Goal: Task Accomplishment & Management: Complete application form

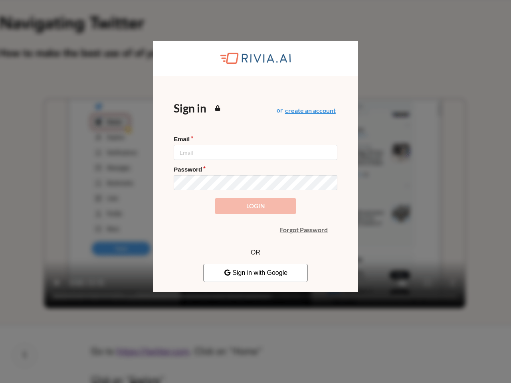
click at [217, 108] on icon at bounding box center [217, 108] width 7 height 6
click at [310, 111] on button "create an account" at bounding box center [310, 110] width 51 height 6
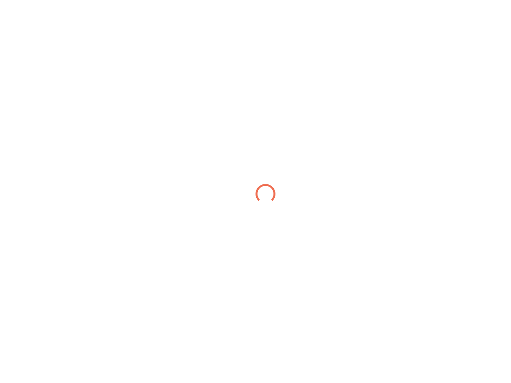
click at [255, 206] on body at bounding box center [255, 191] width 511 height 383
click at [304, 230] on body at bounding box center [255, 191] width 511 height 383
click at [255, 273] on body at bounding box center [255, 191] width 511 height 383
click at [227, 272] on body at bounding box center [255, 191] width 511 height 383
